Goal: Task Accomplishment & Management: Manage account settings

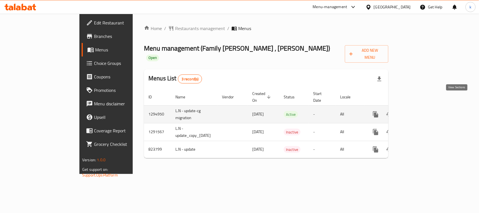
click at [419, 112] on icon "enhanced table" at bounding box center [416, 114] width 5 height 5
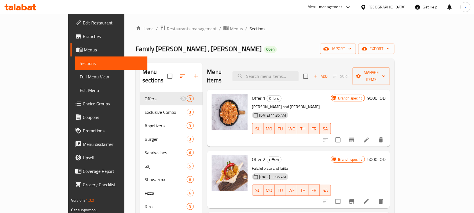
click at [286, 40] on div "Home / Restaurants management / Menus / Sections Family Falafel , Al Mansur Ope…" at bounding box center [265, 169] width 259 height 289
click at [253, 53] on div "Family Falafel , Al Mansur Open import export" at bounding box center [265, 48] width 259 height 10
click at [286, 71] on input "search" at bounding box center [265, 76] width 66 height 10
paste input "mix Falafel sandwich"
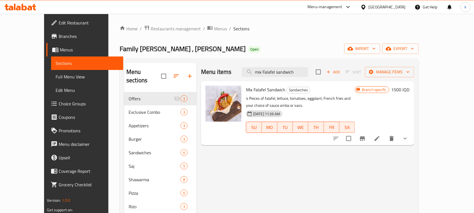
type input "mix Falafel sandwich"
click at [409, 88] on h6 "1500 IQD" at bounding box center [400, 90] width 18 height 8
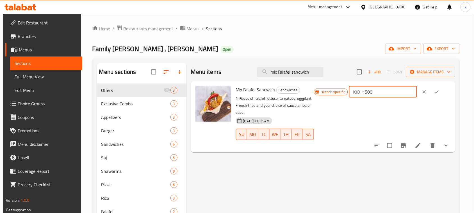
drag, startPoint x: 393, startPoint y: 90, endPoint x: 362, endPoint y: 98, distance: 32.1
click at [362, 98] on div "Branch specific IQD 1500 ​" at bounding box center [382, 92] width 137 height 12
type input "2000"
click at [439, 93] on icon "ok" at bounding box center [437, 92] width 6 height 6
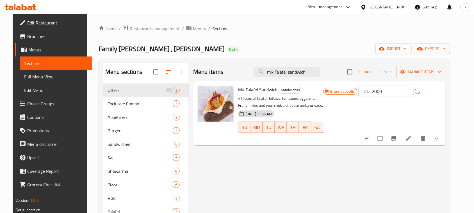
click at [397, 139] on icon "Branch-specific-item" at bounding box center [393, 138] width 7 height 7
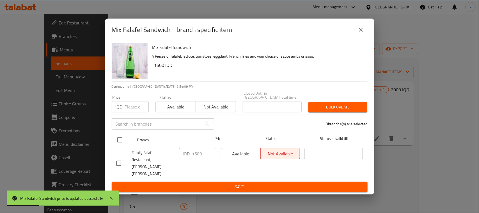
click at [120, 142] on input "checkbox" at bounding box center [120, 140] width 12 height 12
checkbox input "true"
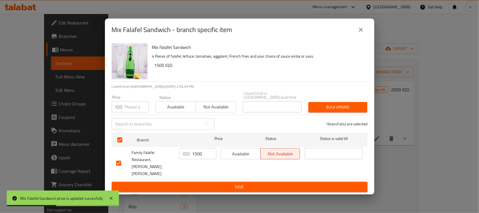
click at [201, 157] on input "1500" at bounding box center [204, 153] width 24 height 11
click at [196, 156] on input "1500" at bounding box center [204, 153] width 24 height 11
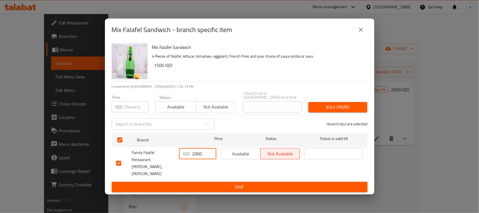
type input "2000"
click at [238, 183] on span "Save" at bounding box center [239, 186] width 247 height 7
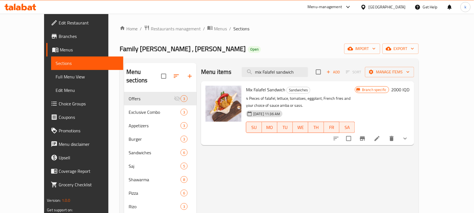
click at [56, 78] on span "Full Menu View" at bounding box center [87, 76] width 63 height 7
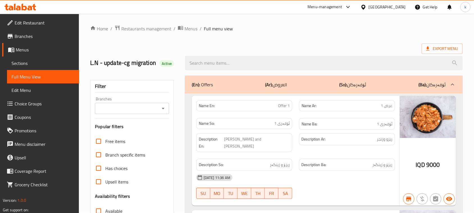
click at [162, 109] on icon "Open" at bounding box center [163, 108] width 7 height 7
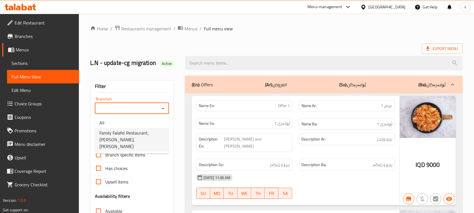
click at [142, 134] on span "Family Falafel Restaurant, Al Mansur, Al Mansur" at bounding box center [131, 139] width 65 height 20
type input "Family Falafel Restaurant, Al Mansur, Al Mansur"
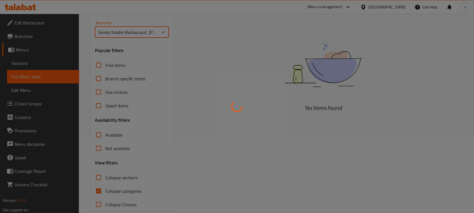
scroll to position [86, 0]
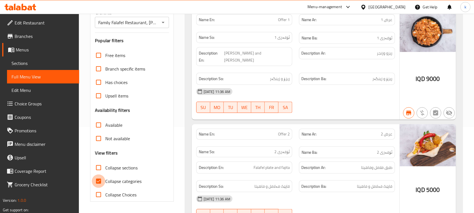
click at [98, 182] on input "Collapse categories" at bounding box center [98, 180] width 13 height 13
checkbox input "false"
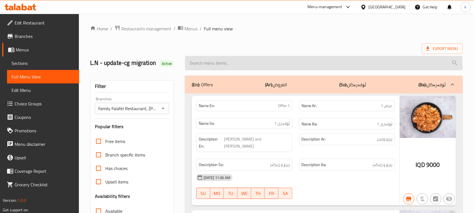
click at [214, 62] on input "search" at bounding box center [324, 63] width 278 height 14
paste input "mix Falafel sandwich"
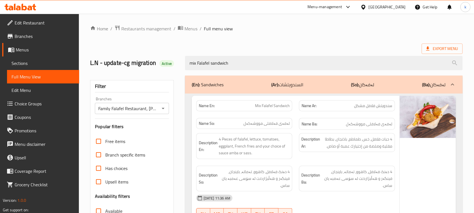
type input "mix Falafel sandwich"
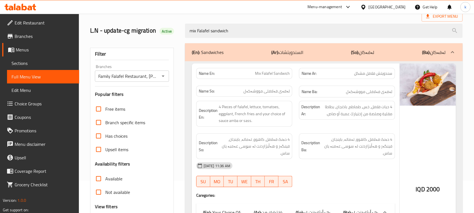
scroll to position [17, 0]
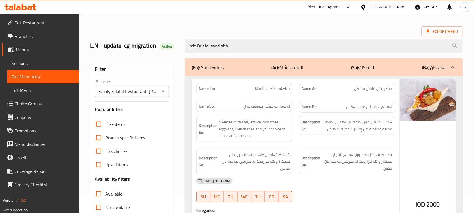
click at [20, 8] on icon at bounding box center [18, 8] width 5 height 5
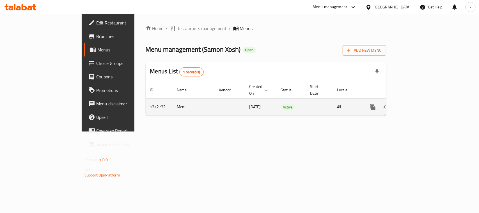
click at [416, 104] on icon "enhanced table" at bounding box center [413, 106] width 5 height 5
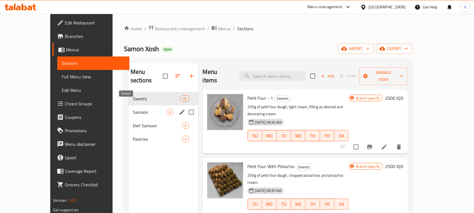
click at [133, 109] on span "Samoon" at bounding box center [150, 112] width 34 height 7
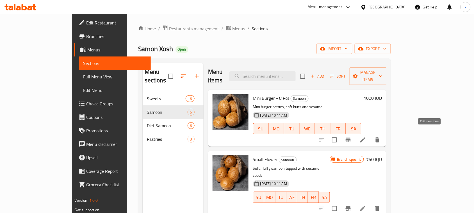
click at [365, 137] on icon at bounding box center [362, 139] width 5 height 5
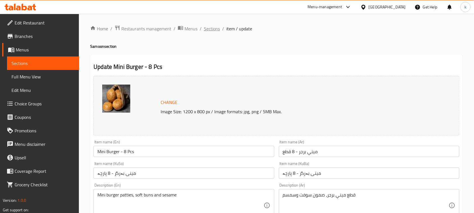
click at [210, 28] on span "Sections" at bounding box center [212, 28] width 16 height 7
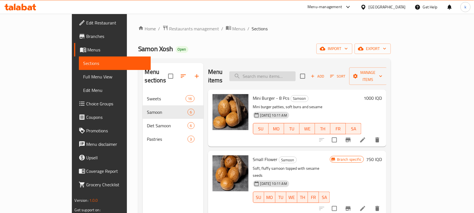
click at [275, 71] on input "search" at bounding box center [262, 76] width 66 height 10
paste input "kazi samoon"
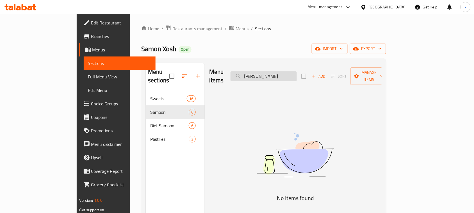
click at [273, 72] on input "kazi samoon" at bounding box center [263, 76] width 66 height 10
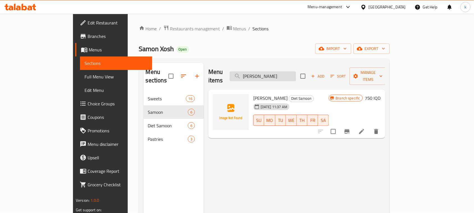
click at [296, 71] on input "kazi samoon" at bounding box center [263, 76] width 66 height 10
type input "kazi samoon"
click at [339, 125] on input "checkbox" at bounding box center [333, 131] width 12 height 12
checkbox input "true"
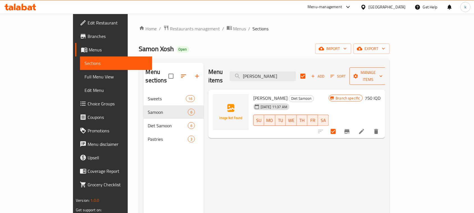
click at [382, 71] on span "Manage items" at bounding box center [368, 76] width 29 height 14
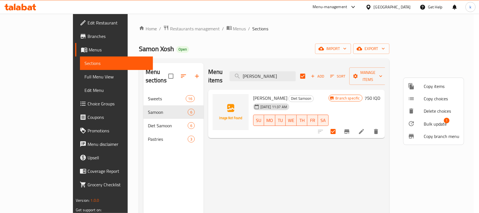
click at [445, 86] on span "Copy items" at bounding box center [442, 86] width 36 height 7
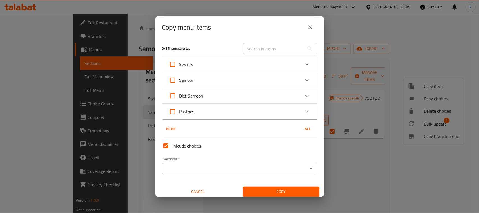
click at [304, 95] on icon "Expand" at bounding box center [307, 95] width 7 height 7
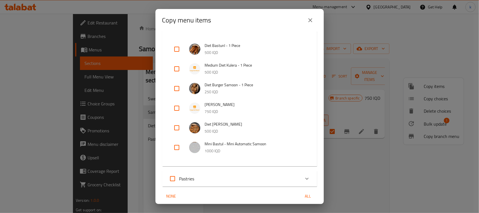
scroll to position [70, 0]
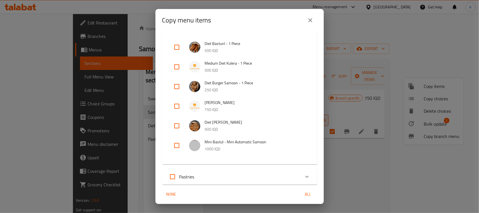
click at [177, 104] on input "checkbox" at bounding box center [176, 105] width 13 height 13
checkbox input "true"
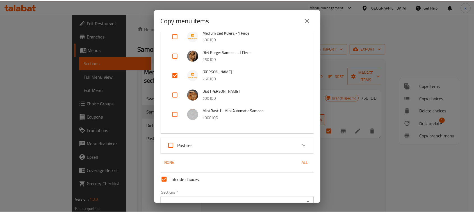
scroll to position [131, 0]
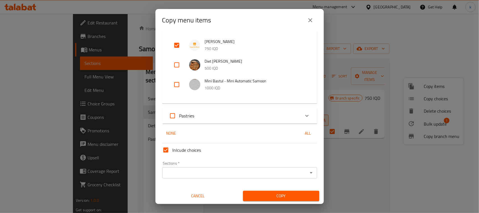
click at [308, 173] on icon "Open" at bounding box center [311, 172] width 7 height 7
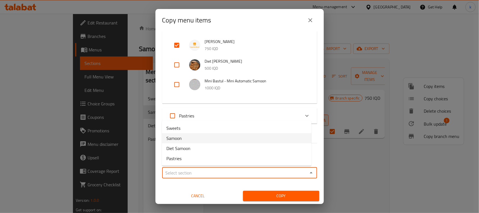
click at [173, 138] on span "Samoon" at bounding box center [173, 138] width 15 height 7
type input "Samoon"
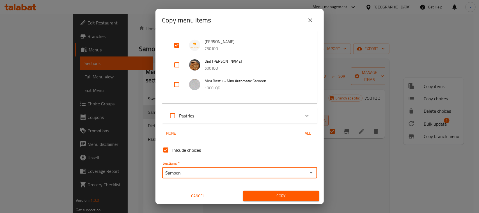
click at [291, 196] on span "Copy" at bounding box center [281, 195] width 67 height 7
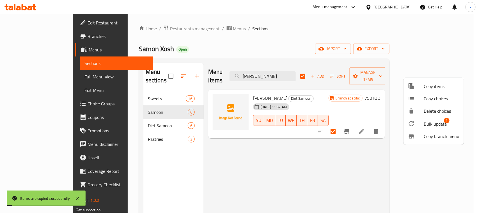
checkbox input "false"
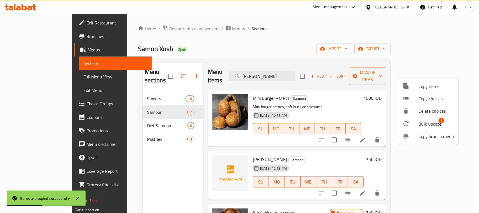
click at [114, 117] on div at bounding box center [239, 106] width 479 height 213
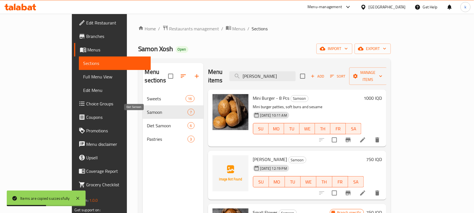
click at [147, 122] on span "Diet Samoon" at bounding box center [167, 125] width 40 height 7
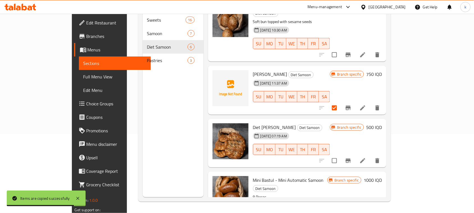
scroll to position [79, 0]
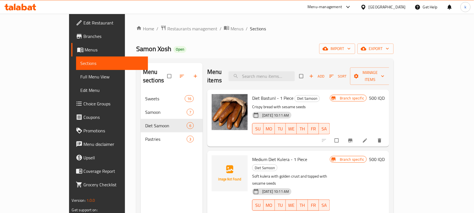
click at [155, 165] on div "Menu sections Sweets 16 Samoon 7 Diet Samoon 6 Pastries 3" at bounding box center [172, 169] width 62 height 213
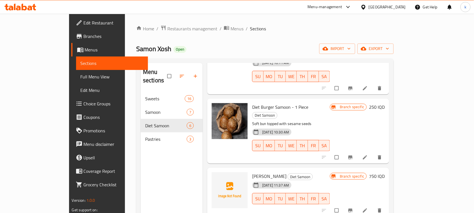
scroll to position [152, 0]
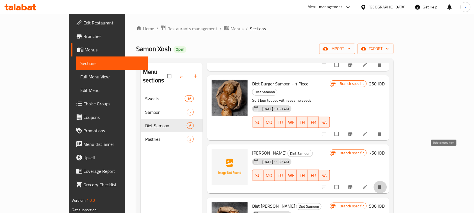
click at [387, 181] on button "delete" at bounding box center [379, 187] width 13 height 12
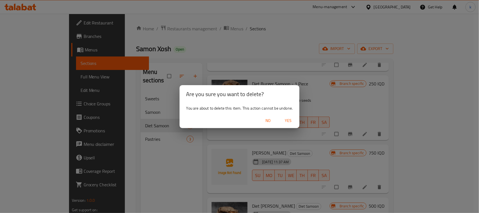
click at [287, 122] on span "Yes" at bounding box center [287, 120] width 13 height 7
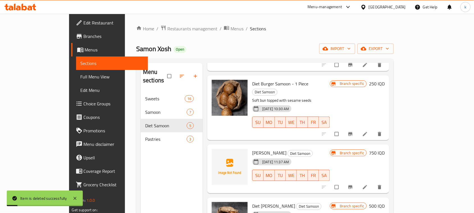
scroll to position [99, 0]
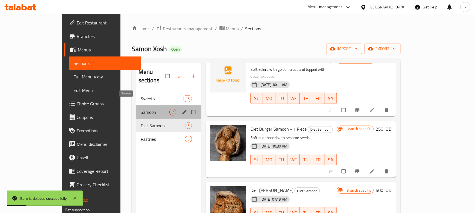
click at [141, 109] on span "Samoon" at bounding box center [155, 112] width 29 height 7
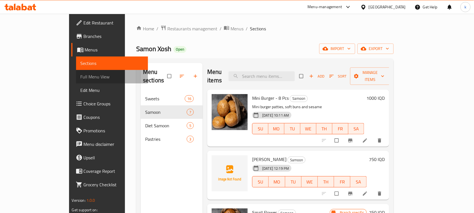
click at [81, 75] on span "Full Menu View" at bounding box center [112, 76] width 63 height 7
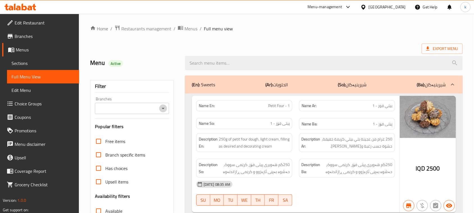
drag, startPoint x: 162, startPoint y: 111, endPoint x: 159, endPoint y: 113, distance: 3.3
click at [162, 111] on icon "Open" at bounding box center [163, 108] width 7 height 7
click at [163, 107] on icon "Open" at bounding box center [163, 108] width 7 height 7
click at [162, 110] on icon "Close" at bounding box center [163, 108] width 7 height 7
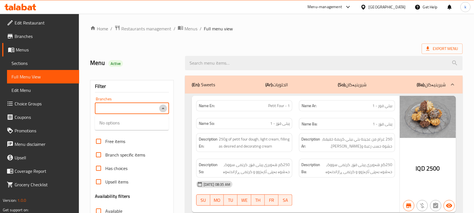
click at [162, 110] on icon "Close" at bounding box center [163, 108] width 7 height 7
click at [162, 110] on icon "Open" at bounding box center [163, 108] width 7 height 7
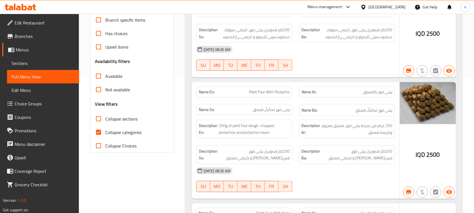
scroll to position [140, 0]
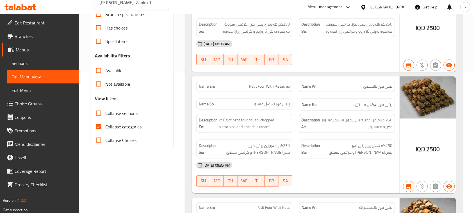
click at [100, 128] on input "Collapse categories" at bounding box center [98, 126] width 13 height 13
checkbox input "false"
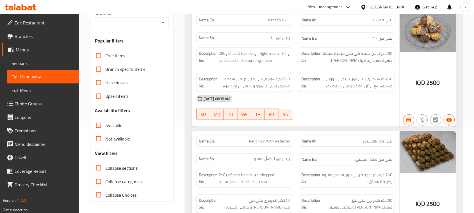
scroll to position [0, 0]
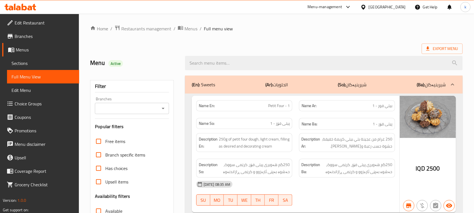
click at [161, 110] on icon "Open" at bounding box center [163, 108] width 7 height 7
drag, startPoint x: 27, startPoint y: 37, endPoint x: 31, endPoint y: 31, distance: 6.8
click at [27, 37] on span "Branches" at bounding box center [45, 36] width 60 height 7
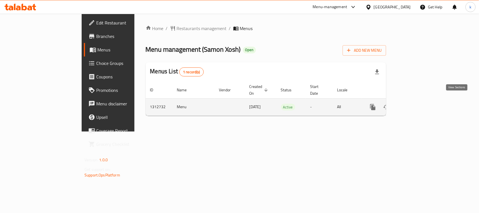
click at [420, 102] on link "enhanced table" at bounding box center [413, 106] width 13 height 13
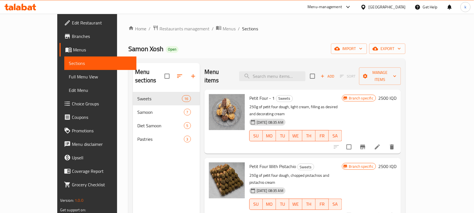
click at [69, 75] on span "Full Menu View" at bounding box center [100, 76] width 63 height 7
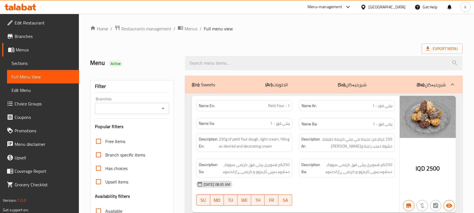
click at [163, 109] on icon "Open" at bounding box center [163, 108] width 3 height 1
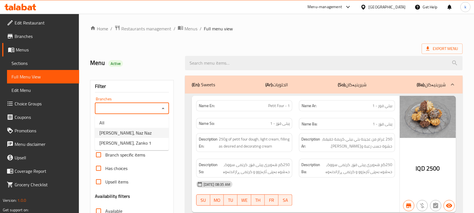
click at [138, 133] on span "[PERSON_NAME], Naz Naz" at bounding box center [125, 132] width 52 height 7
type input "[PERSON_NAME], Naz Naz"
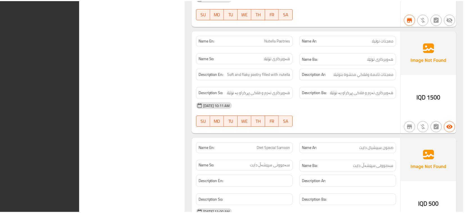
scroll to position [3627, 0]
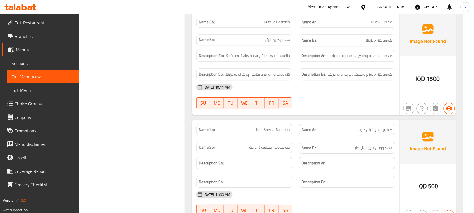
click at [26, 10] on icon at bounding box center [24, 7] width 5 height 7
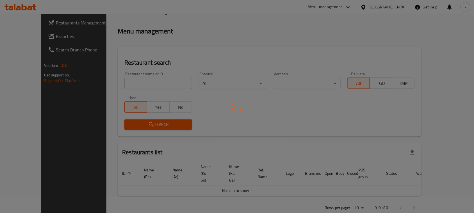
scroll to position [77, 0]
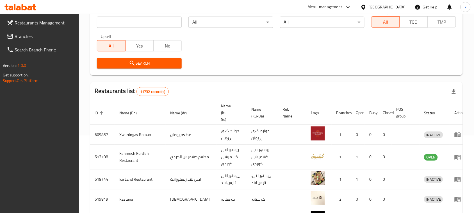
click at [15, 30] on link "Branches" at bounding box center [40, 35] width 77 height 13
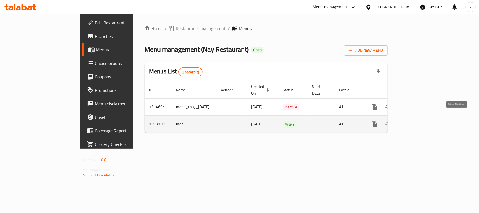
click at [418, 121] on icon "enhanced table" at bounding box center [415, 124] width 7 height 7
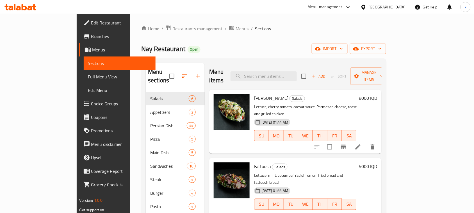
click at [26, 10] on icon at bounding box center [20, 7] width 32 height 7
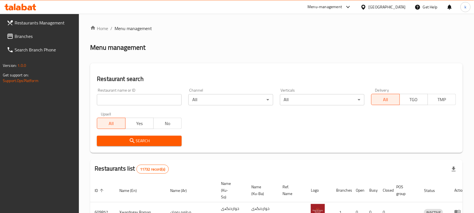
click at [26, 38] on span "Branches" at bounding box center [45, 36] width 60 height 7
